Goal: Transaction & Acquisition: Purchase product/service

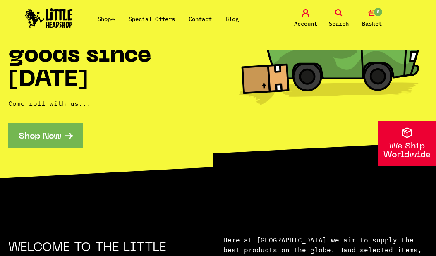
scroll to position [124, 0]
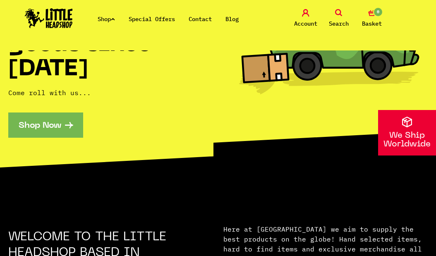
click at [64, 140] on section "Intergalactic headshop vibes - providing the goods since 2014 Come roll with us…" at bounding box center [218, 54] width 436 height 256
click at [66, 130] on link "Shop Now" at bounding box center [45, 124] width 75 height 25
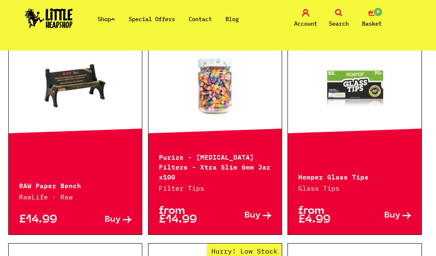
scroll to position [331, 0]
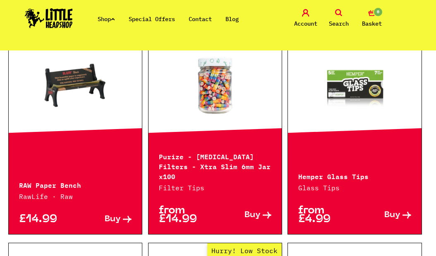
click at [88, 107] on link at bounding box center [75, 84] width 133 height 83
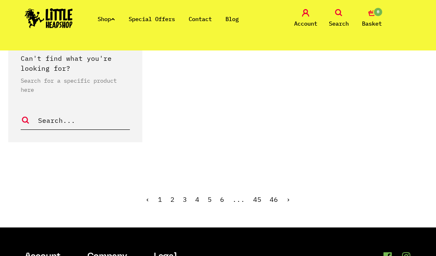
scroll to position [1736, 0]
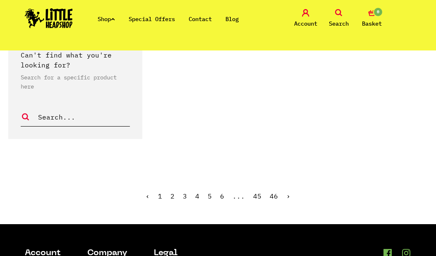
click at [176, 188] on ul "‹ 1 2 3 4 5 6 ... 45 46 ›" at bounding box center [218, 202] width 436 height 36
click at [174, 192] on link "2" at bounding box center [172, 196] width 4 height 8
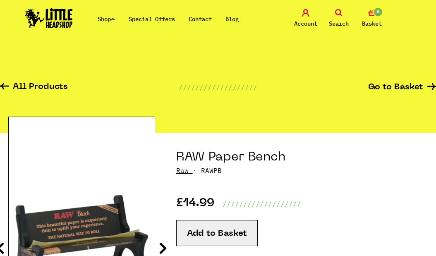
scroll to position [83, 0]
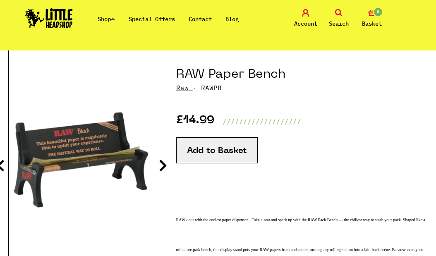
click at [161, 166] on icon at bounding box center [163, 165] width 8 height 13
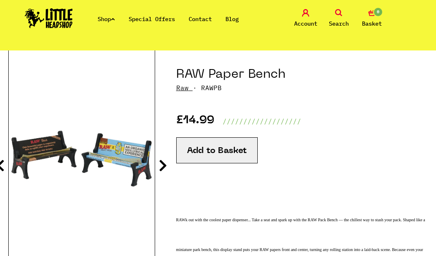
click at [161, 166] on icon at bounding box center [163, 165] width 8 height 13
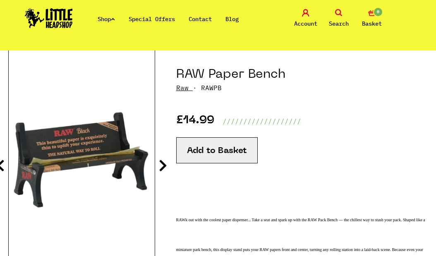
click at [161, 166] on icon at bounding box center [163, 165] width 8 height 13
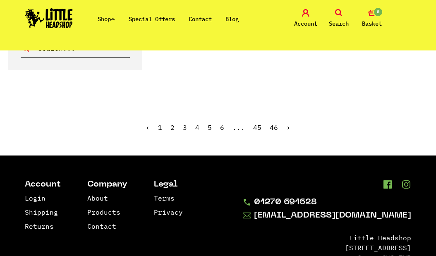
scroll to position [1777, 0]
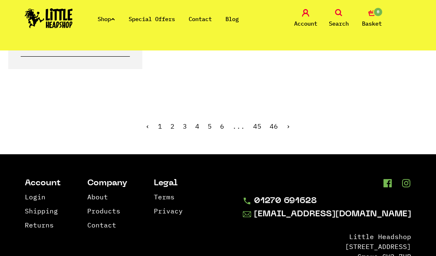
click at [174, 126] on span "2" at bounding box center [172, 126] width 4 height 8
click at [284, 126] on ul "‹ 1 2 3 4 5 6 ... 45 46 ›" at bounding box center [218, 132] width 436 height 36
click at [286, 126] on link "›" at bounding box center [288, 126] width 4 height 8
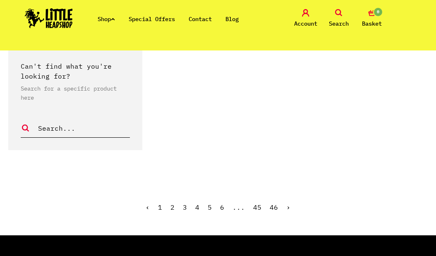
scroll to position [1736, 0]
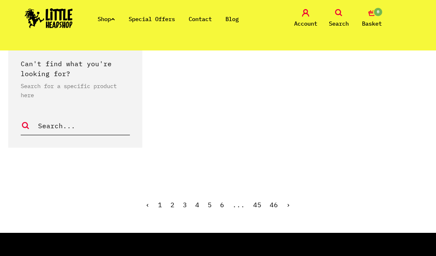
click at [197, 200] on link "4" at bounding box center [197, 204] width 4 height 8
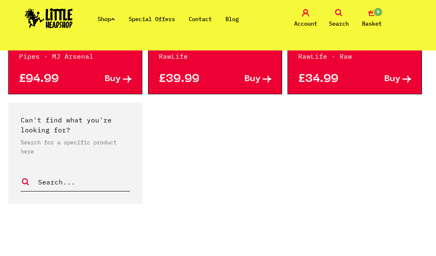
scroll to position [1695, 0]
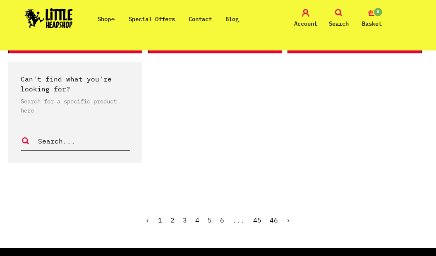
click at [214, 208] on ul "‹ 1 2 3 4 5 6 ... 45 46 ›" at bounding box center [218, 226] width 436 height 36
click at [210, 216] on link "5" at bounding box center [209, 220] width 4 height 8
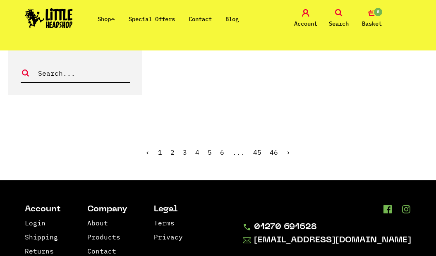
scroll to position [1777, 0]
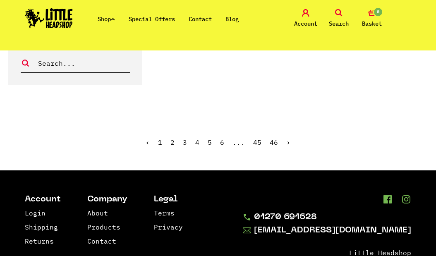
click at [288, 138] on link "›" at bounding box center [288, 142] width 4 height 8
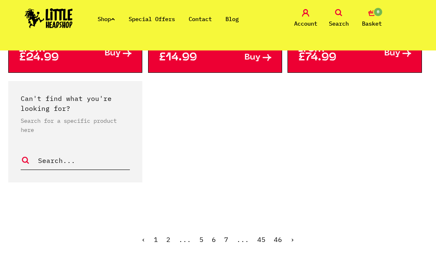
scroll to position [1695, 0]
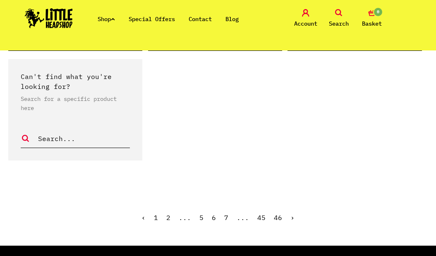
click at [291, 220] on link "›" at bounding box center [292, 217] width 4 height 8
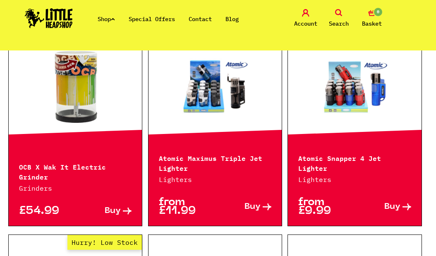
scroll to position [1323, 0]
